Goal: Information Seeking & Learning: Check status

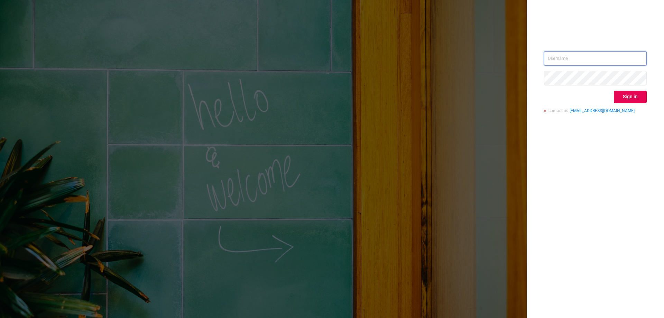
click at [561, 55] on input "text" at bounding box center [595, 58] width 103 height 15
paste input "[EMAIL_ADDRESS][DOMAIN_NAME]"
type input "[EMAIL_ADDRESS][DOMAIN_NAME]"
click at [639, 98] on button "Sign in" at bounding box center [630, 97] width 33 height 12
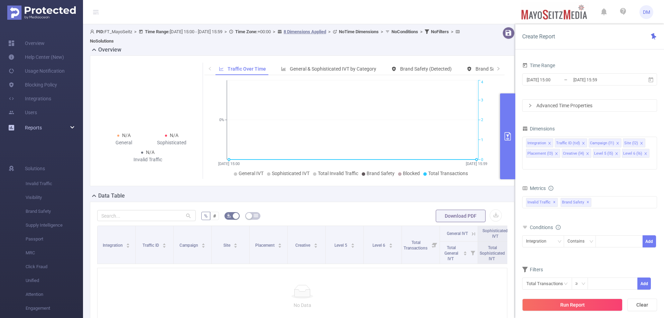
click at [57, 127] on div "Reports" at bounding box center [41, 128] width 83 height 14
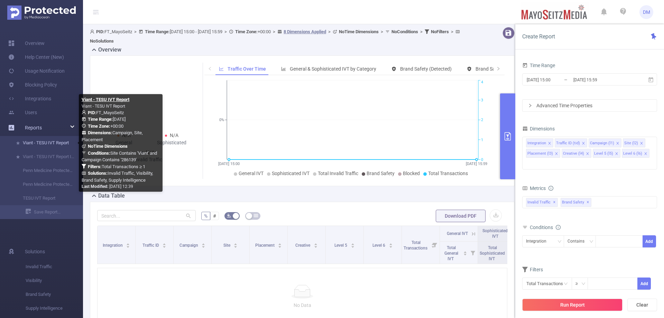
click at [62, 137] on link "Viant - TESU IVT Report" at bounding box center [44, 143] width 61 height 14
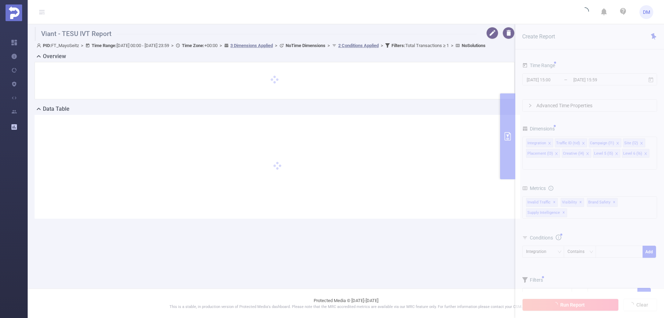
type input "2025-09-30 00:00"
type input "2025-09-30 23:59"
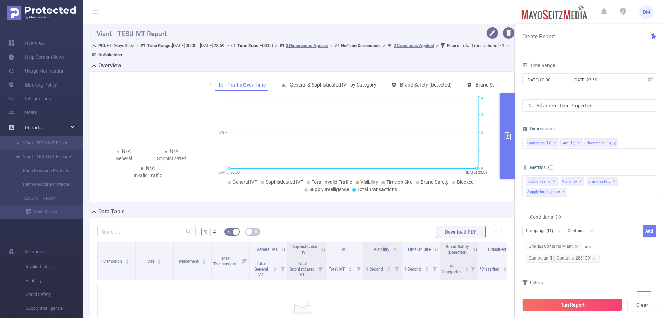
click at [71, 127] on icon at bounding box center [72, 127] width 3 height 0
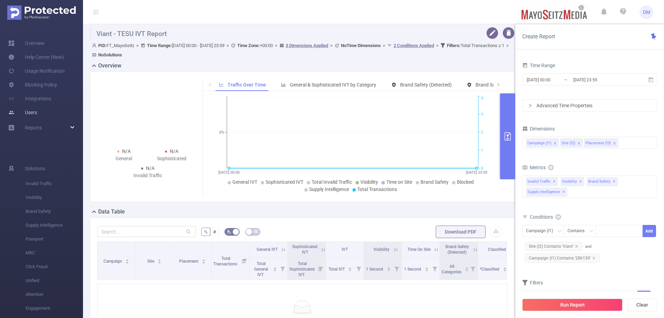
click at [37, 107] on link "Users" at bounding box center [22, 112] width 29 height 14
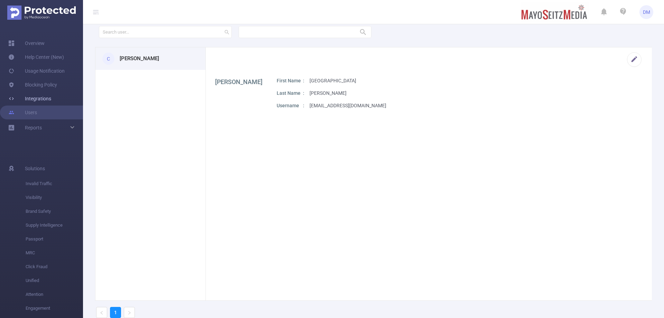
click at [51, 97] on link "Integrations" at bounding box center [29, 99] width 43 height 14
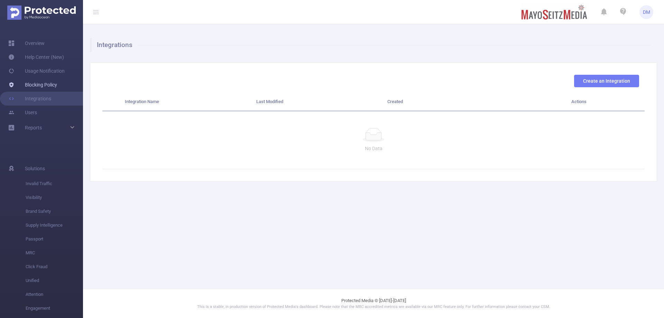
click at [57, 78] on link "Blocking Policy" at bounding box center [32, 85] width 49 height 14
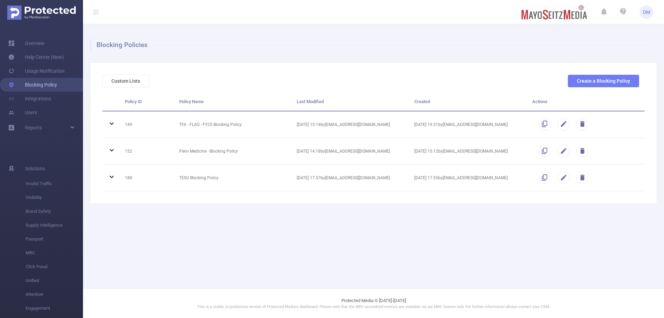
click at [57, 84] on link "Blocking Policy" at bounding box center [32, 85] width 49 height 14
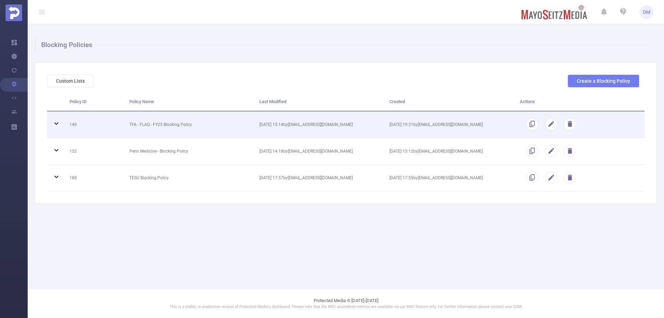
click at [55, 122] on icon at bounding box center [56, 123] width 8 height 8
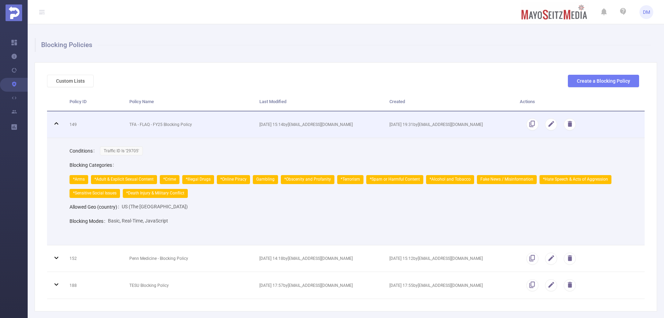
click at [55, 122] on icon at bounding box center [56, 123] width 8 height 8
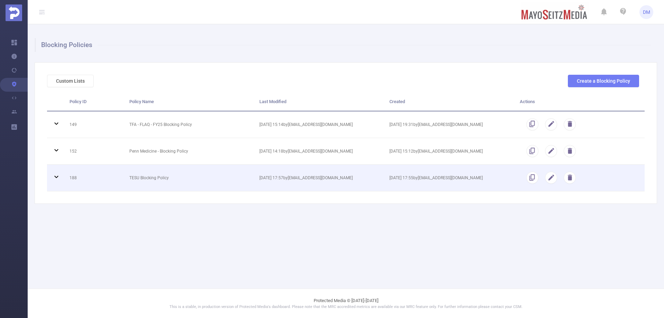
click at [54, 177] on icon at bounding box center [56, 177] width 8 height 8
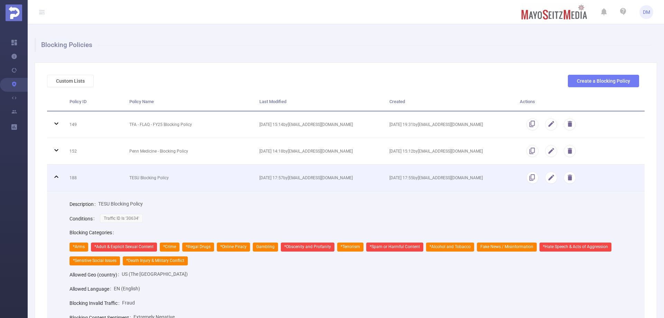
click at [56, 177] on icon at bounding box center [56, 177] width 8 height 8
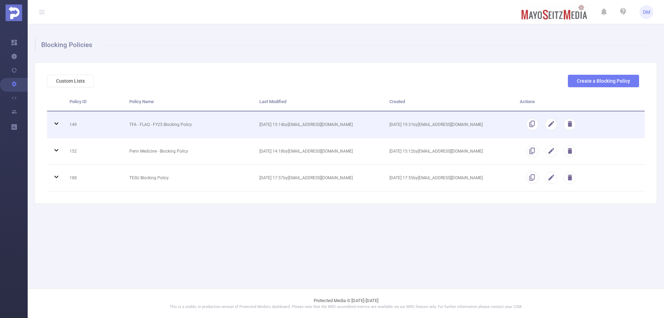
click at [54, 127] on icon at bounding box center [56, 123] width 8 height 8
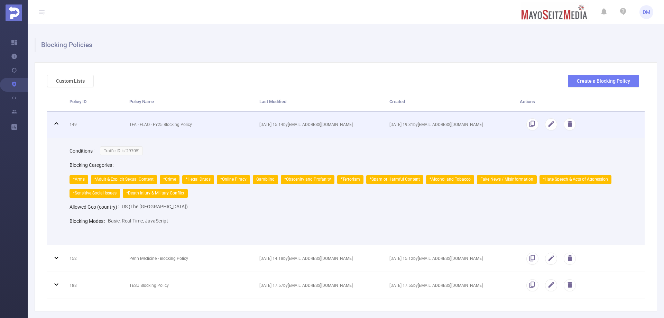
click at [57, 122] on icon at bounding box center [56, 123] width 8 height 8
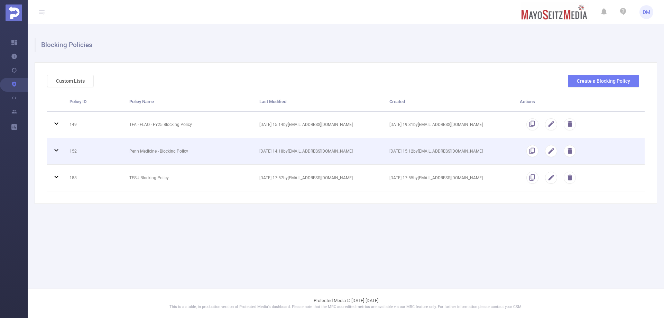
click at [59, 149] on icon at bounding box center [56, 150] width 8 height 8
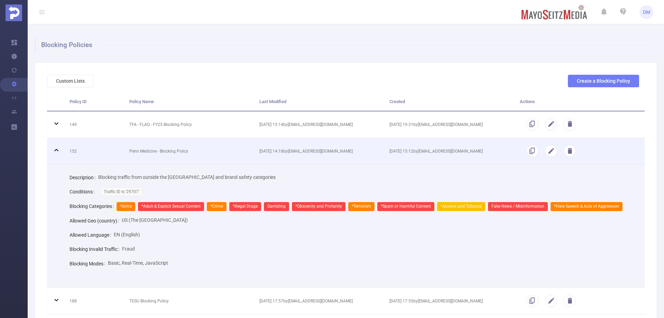
click at [59, 149] on icon at bounding box center [56, 150] width 8 height 8
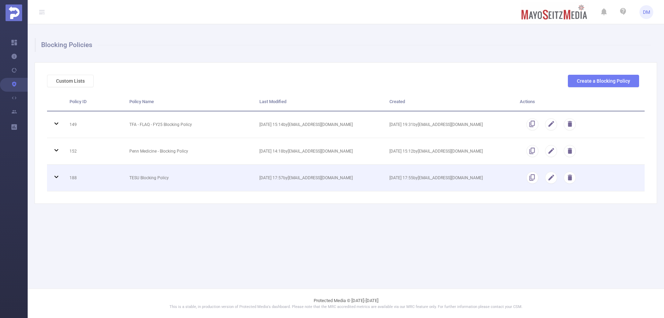
click at [54, 179] on icon at bounding box center [56, 177] width 8 height 8
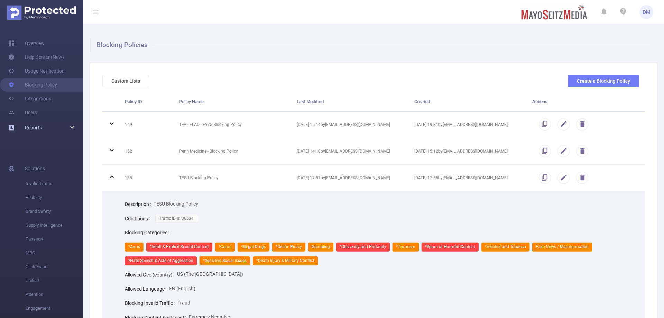
click at [70, 126] on div "Reports" at bounding box center [41, 128] width 83 height 14
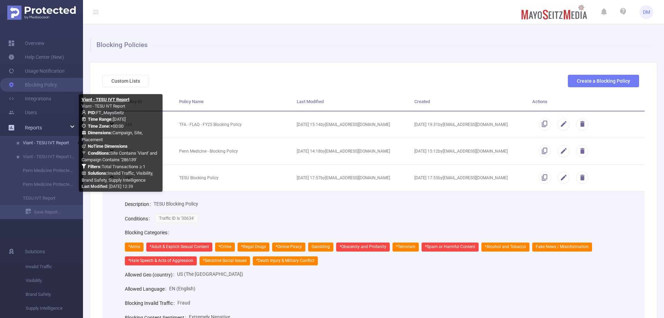
click at [66, 140] on link "Viant - TESU IVT Report" at bounding box center [44, 143] width 61 height 14
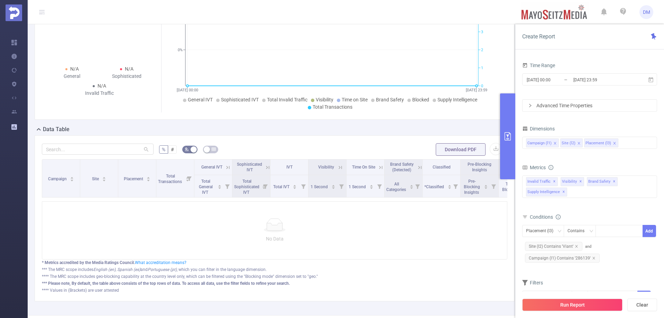
scroll to position [104, 0]
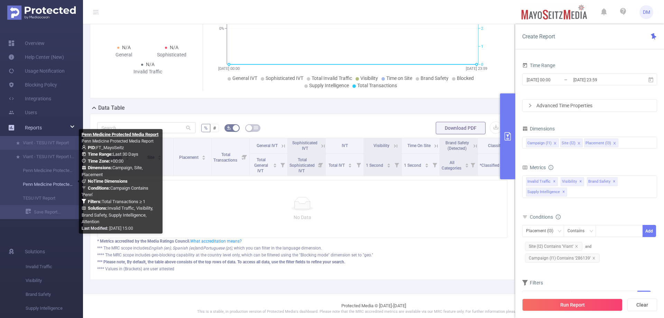
click at [64, 182] on link "Penn Medicine Protected Media Report" at bounding box center [44, 184] width 61 height 14
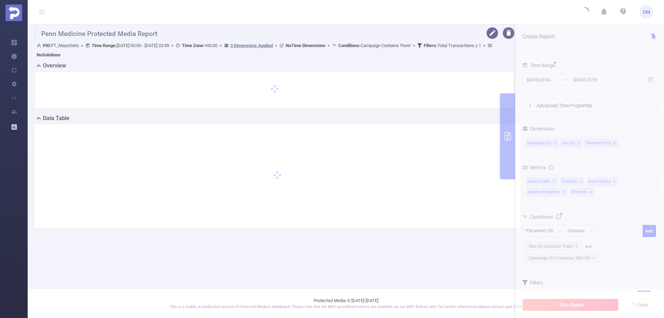
type input "2025-09-01 00:00"
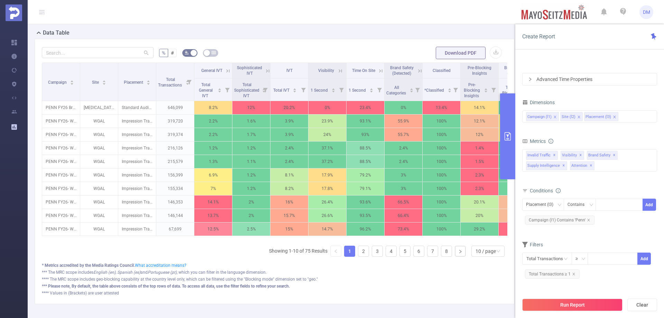
drag, startPoint x: 376, startPoint y: 245, endPoint x: 215, endPoint y: 264, distance: 162.3
click at [215, 262] on div "Campaign Site Placement Total Transactions General IVT Sophisticated IVT IVT Vi…" at bounding box center [275, 163] width 466 height 200
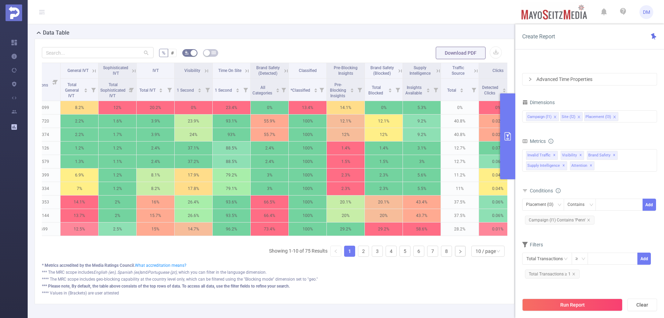
scroll to position [0, 133]
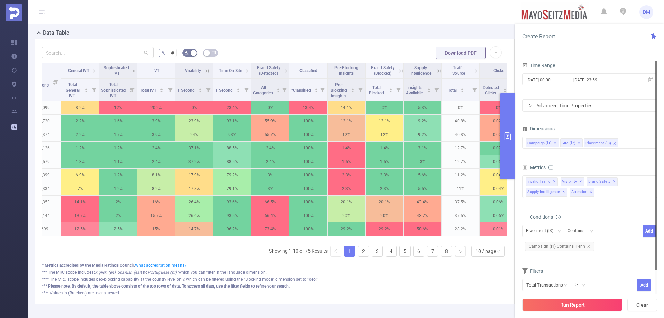
click at [375, 53] on form "% # Download PDF" at bounding box center [275, 53] width 466 height 14
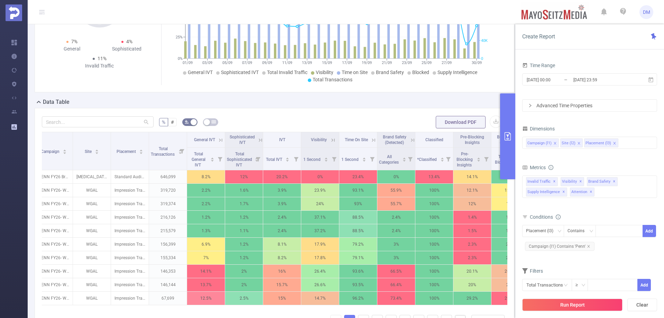
scroll to position [0, 7]
